Goal: Task Accomplishment & Management: Use online tool/utility

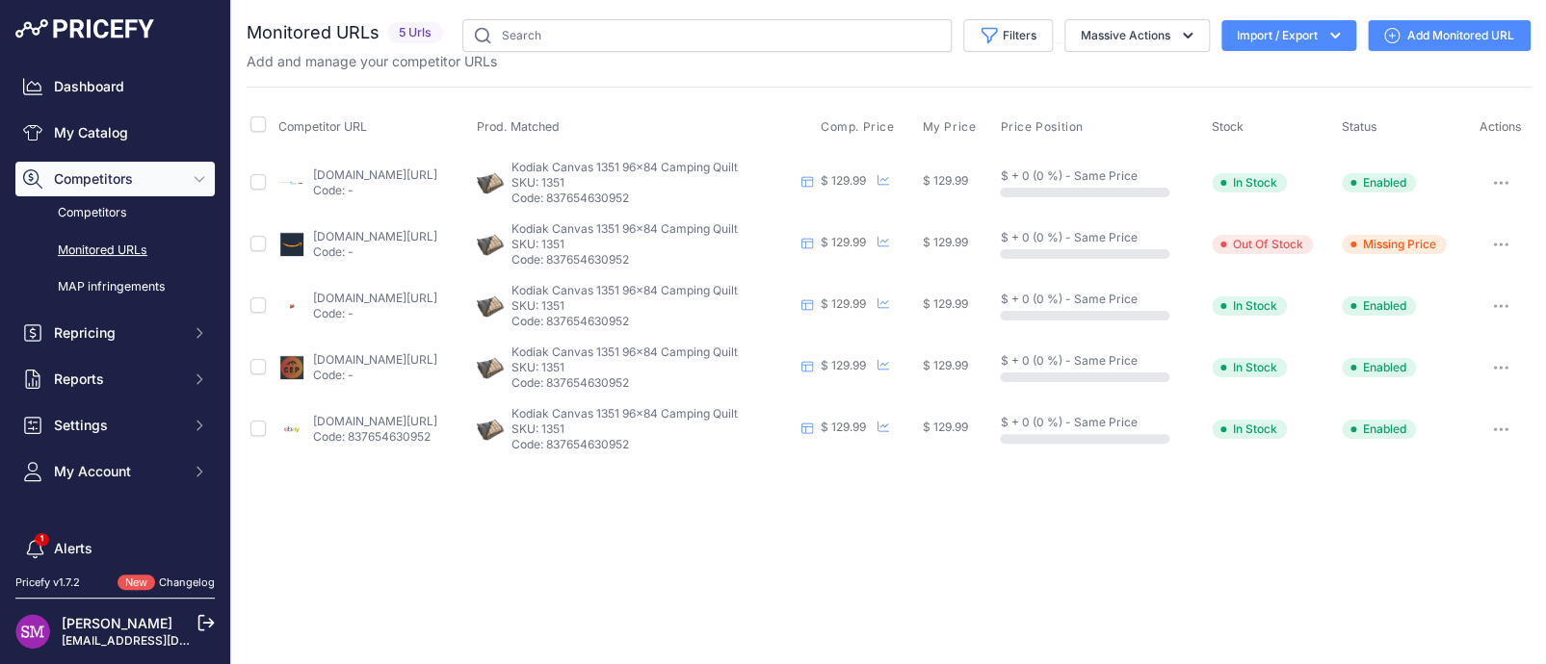
click at [403, 238] on link "amazon.com/gp/product/b0b9ys87cc?prirule_jdsnikfkfjsd=9996" at bounding box center [375, 236] width 124 height 14
